Goal: Use online tool/utility: Utilize a website feature to perform a specific function

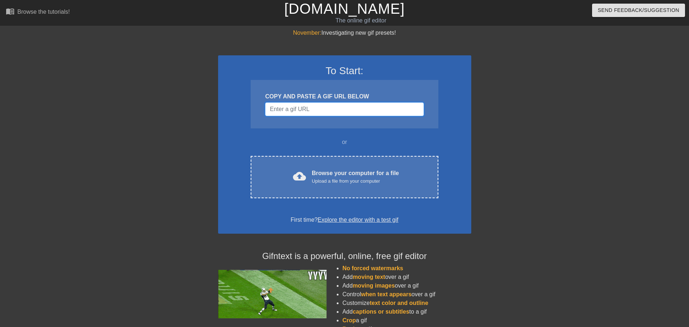
click at [313, 109] on input "Username" at bounding box center [344, 109] width 158 height 14
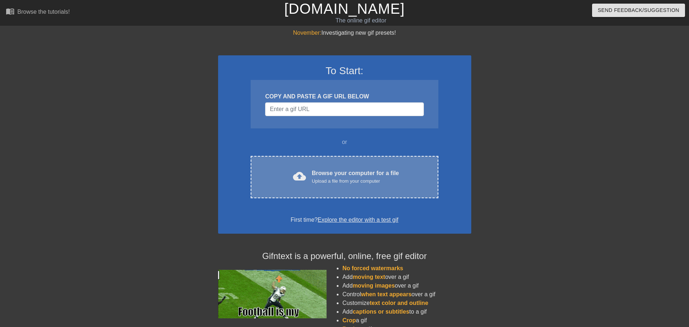
click at [364, 187] on div "cloud_upload Browse your computer for a file Upload a file from your computer C…" at bounding box center [344, 177] width 187 height 42
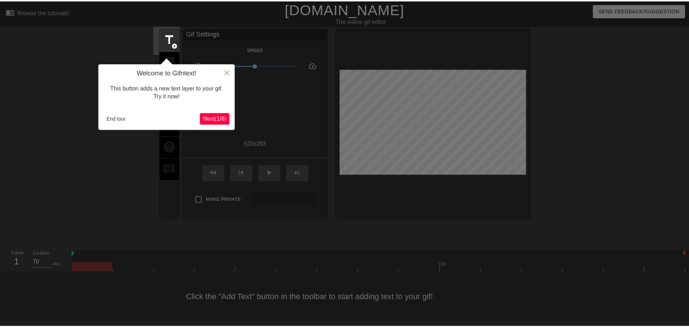
scroll to position [1, 0]
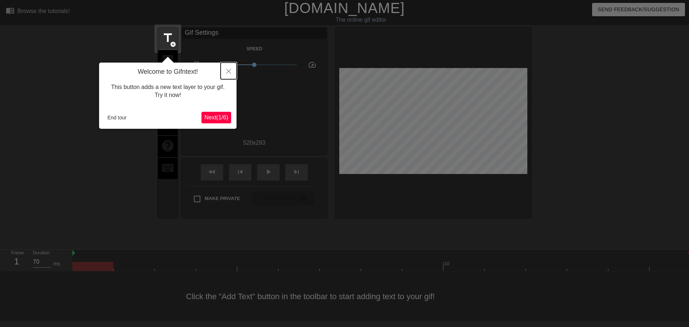
click at [227, 69] on button "Close" at bounding box center [229, 71] width 16 height 17
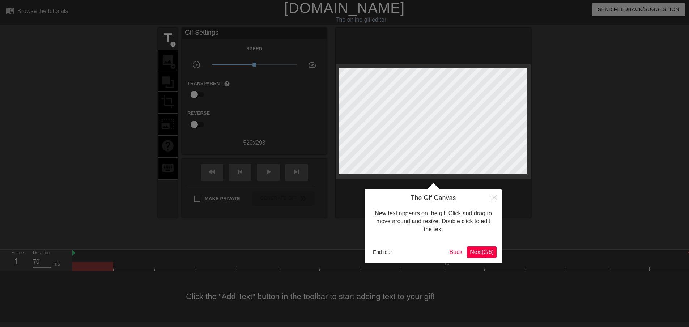
scroll to position [0, 0]
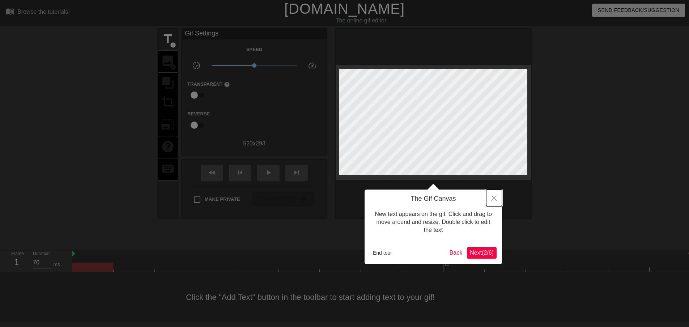
click at [494, 197] on icon "Close" at bounding box center [494, 198] width 5 height 5
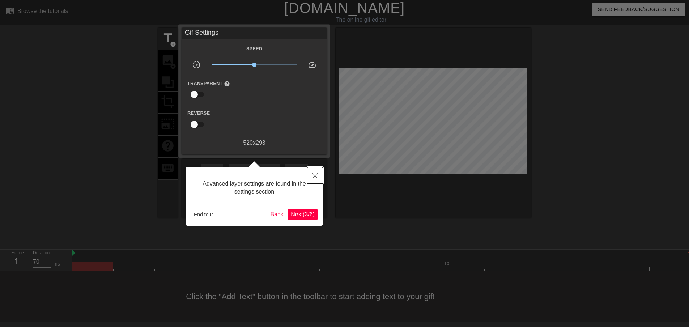
click at [318, 173] on button "Close" at bounding box center [315, 175] width 16 height 17
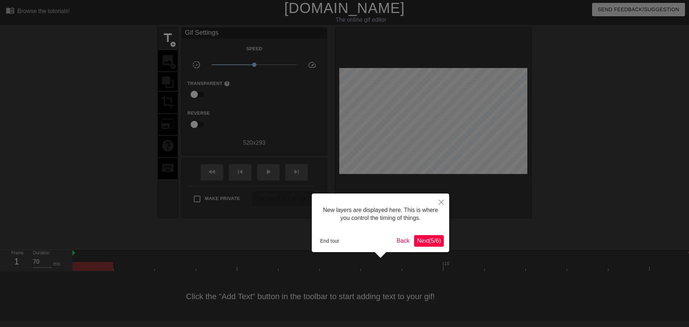
scroll to position [6, 0]
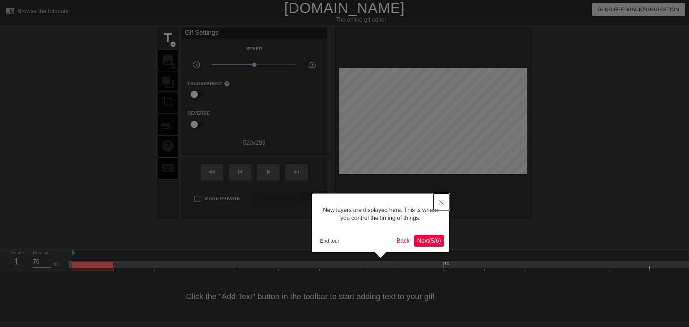
click at [443, 201] on icon "Close" at bounding box center [441, 202] width 5 height 5
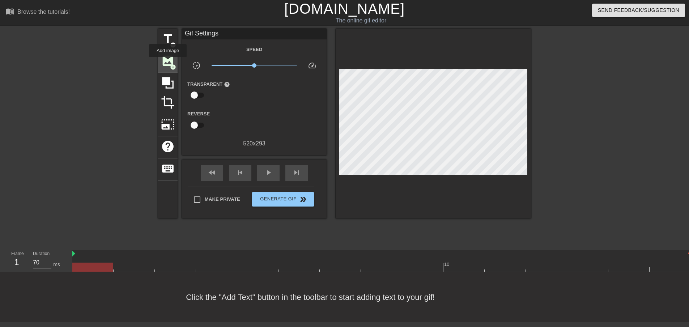
click at [168, 62] on span "image" at bounding box center [168, 61] width 14 height 14
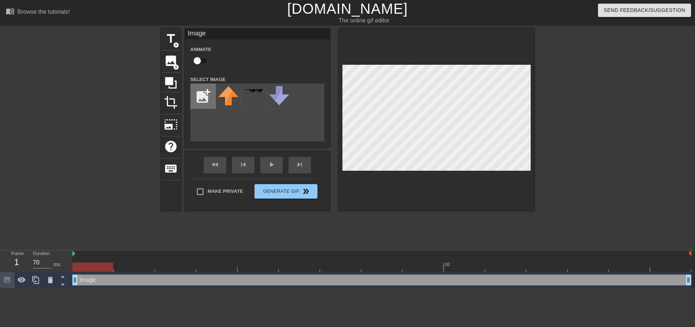
click at [200, 94] on input "file" at bounding box center [203, 96] width 25 height 25
type input "C:\fakepath\text1.PNG"
click at [51, 280] on icon at bounding box center [50, 280] width 5 height 7
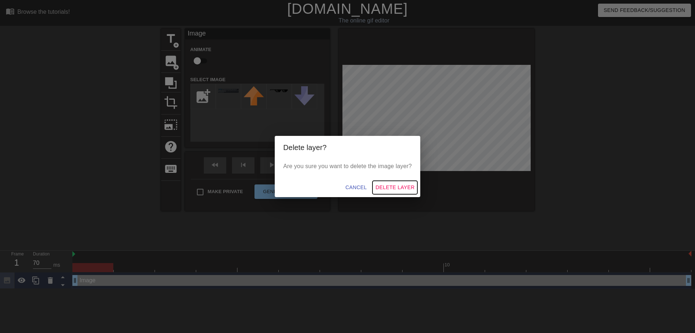
click at [388, 186] on span "Delete Layer" at bounding box center [394, 187] width 39 height 9
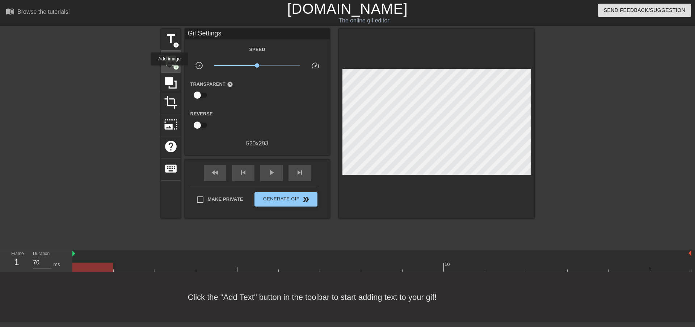
click at [169, 71] on div "image add_circle" at bounding box center [171, 62] width 20 height 22
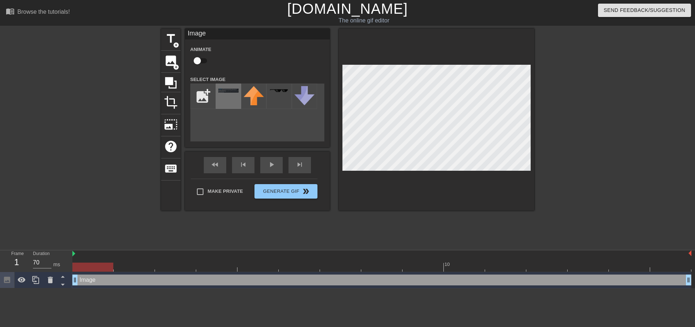
click at [228, 96] on div at bounding box center [228, 96] width 25 height 25
click at [204, 101] on input "file" at bounding box center [203, 96] width 25 height 25
type input "C:\fakepath\text2.PNG"
click at [236, 97] on div at bounding box center [228, 96] width 25 height 25
click at [247, 97] on div at bounding box center [253, 96] width 25 height 25
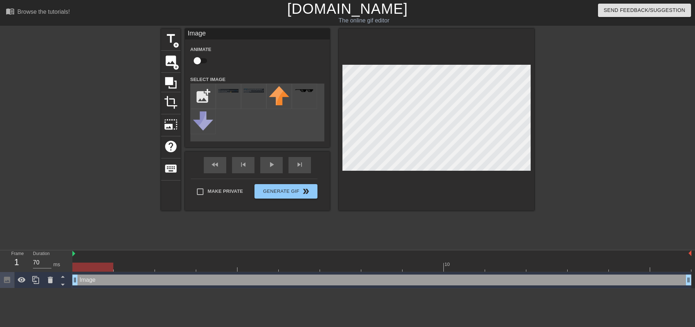
click at [269, 133] on div "add_photo_alternate" at bounding box center [257, 113] width 134 height 58
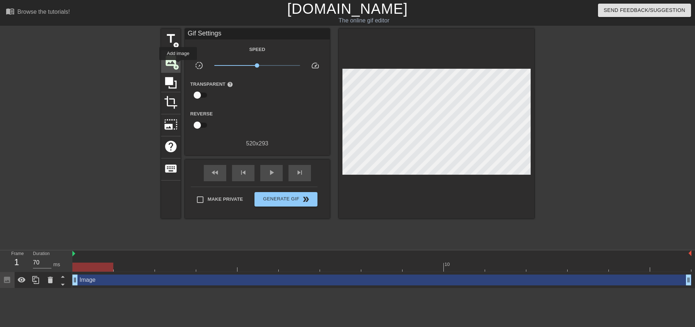
click at [175, 64] on span "add_circle" at bounding box center [176, 67] width 6 height 6
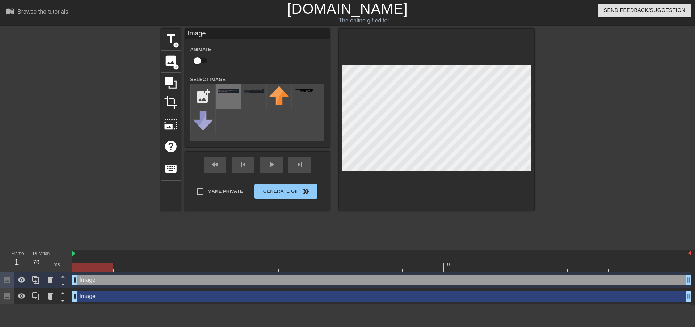
click at [227, 94] on div at bounding box center [228, 96] width 25 height 25
click at [274, 170] on div "play_arrow" at bounding box center [271, 165] width 22 height 16
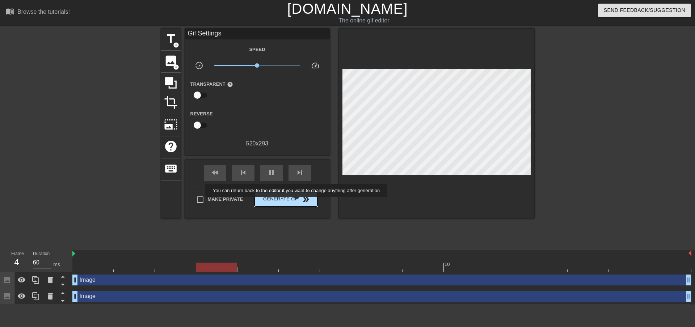
type input "70"
click at [297, 202] on span "Generate Gif double_arrow" at bounding box center [285, 199] width 57 height 9
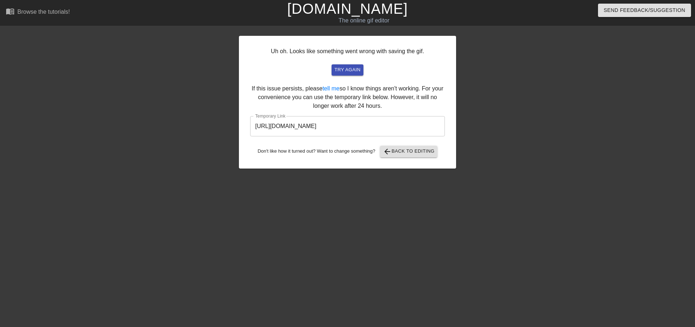
click at [388, 127] on input "[URL][DOMAIN_NAME]" at bounding box center [347, 126] width 195 height 20
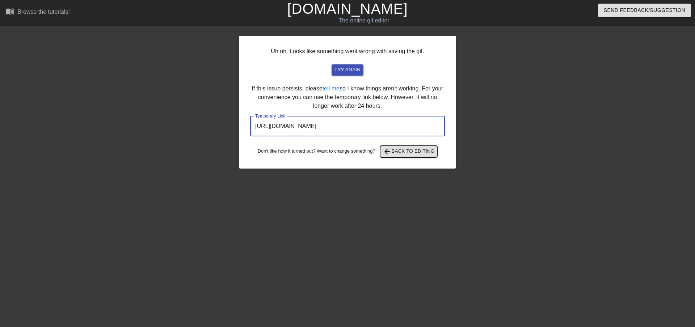
click at [403, 156] on button "arrow_back Back to Editing" at bounding box center [409, 152] width 58 height 12
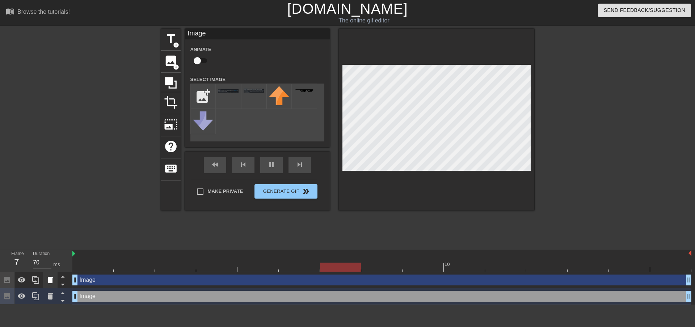
click at [51, 281] on icon at bounding box center [50, 280] width 5 height 7
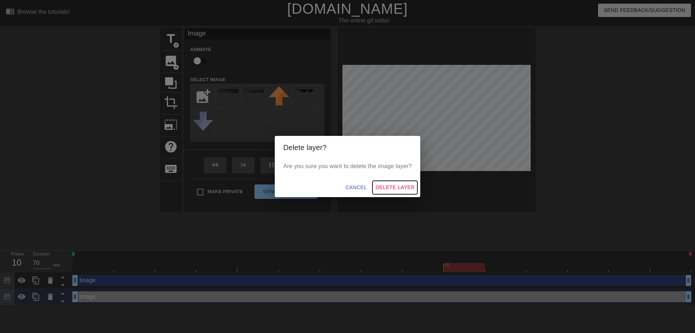
click at [396, 187] on span "Delete Layer" at bounding box center [394, 187] width 39 height 9
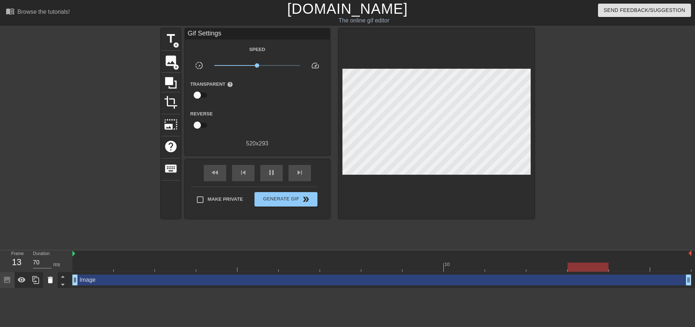
click at [50, 282] on icon at bounding box center [50, 280] width 5 height 7
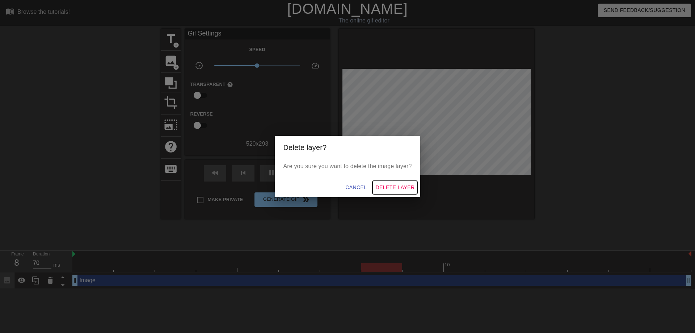
drag, startPoint x: 416, startPoint y: 187, endPoint x: 410, endPoint y: 187, distance: 6.5
click at [416, 187] on button "Delete Layer" at bounding box center [394, 187] width 45 height 13
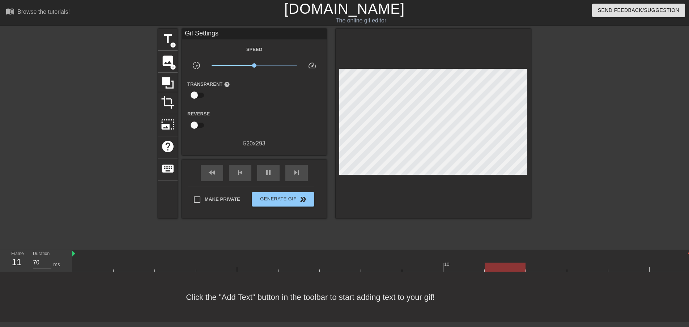
type input "60"
